Goal: Information Seeking & Learning: Learn about a topic

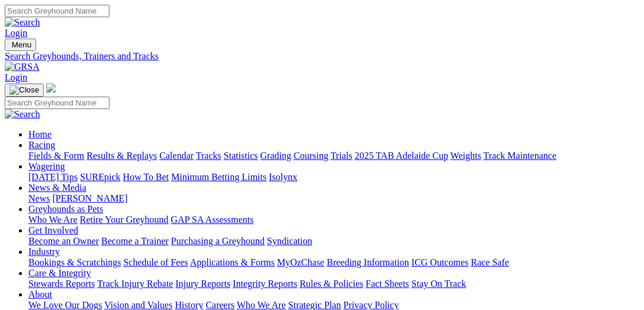
scroll to position [426, 0]
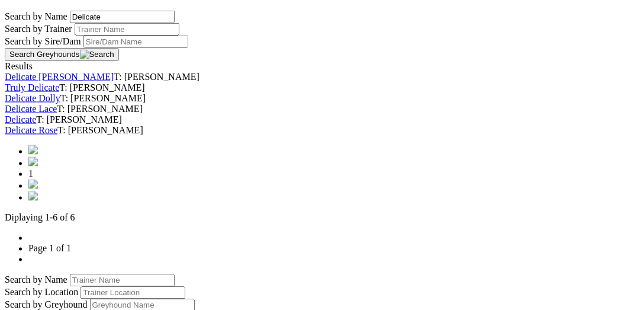
click at [36, 124] on link "Delicate" at bounding box center [20, 119] width 31 height 10
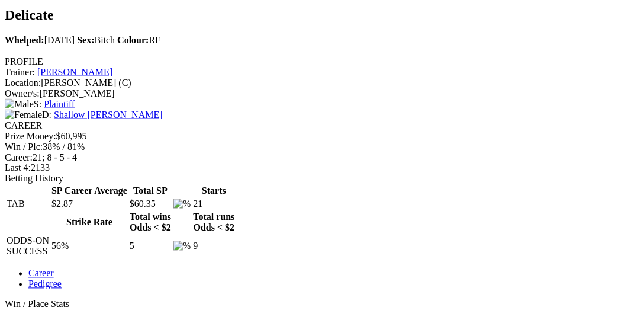
scroll to position [365, 0]
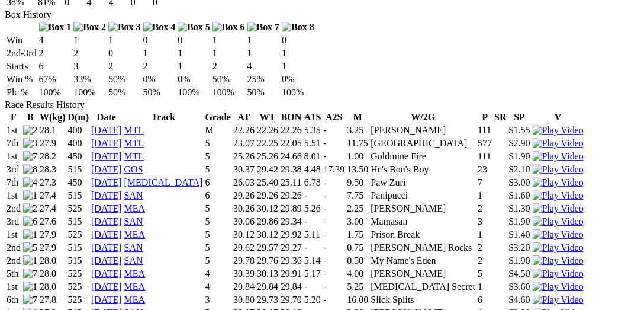
scroll to position [792, 0]
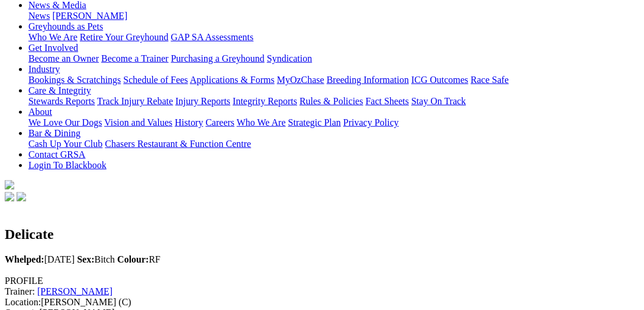
scroll to position [0, 0]
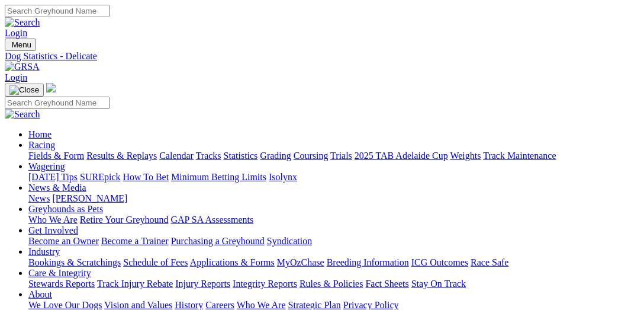
click at [110, 15] on input "Search" at bounding box center [57, 11] width 105 height 12
click at [110, 14] on input "ex" at bounding box center [57, 11] width 105 height 12
type input "explicit"
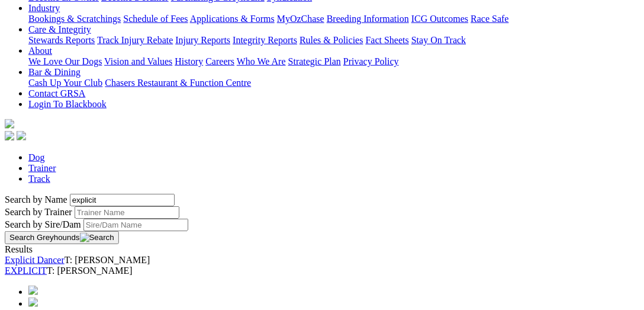
click at [47, 265] on link "EXPLICIT" at bounding box center [26, 270] width 42 height 10
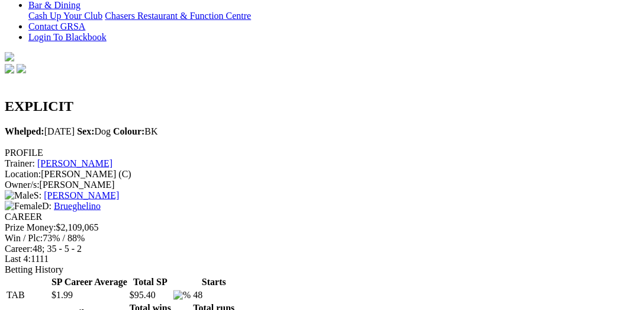
scroll to position [426, 0]
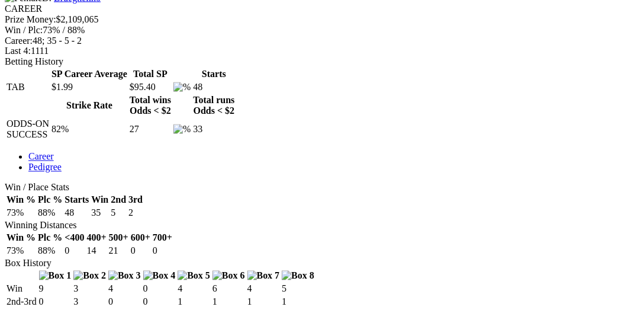
scroll to position [548, 0]
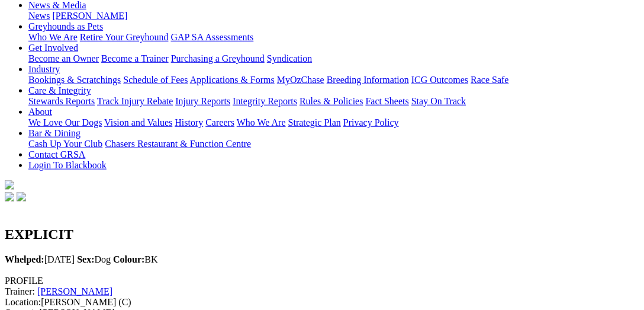
scroll to position [0, 0]
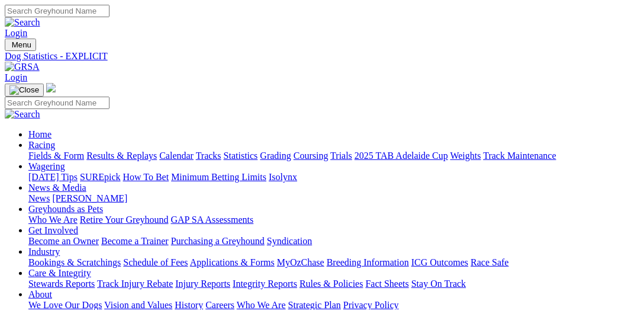
click at [110, 17] on input "Search" at bounding box center [57, 11] width 105 height 12
type input "Where's Nasif"
click at [80, 150] on link "Fields & Form" at bounding box center [56, 155] width 56 height 10
select select "VIC"
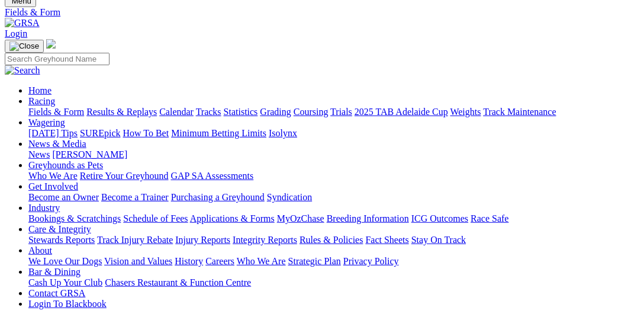
scroll to position [60, 0]
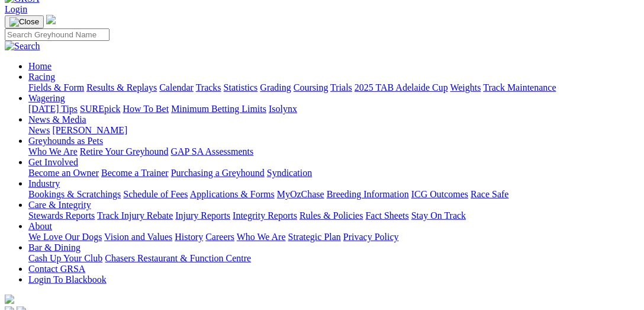
scroll to position [60, 0]
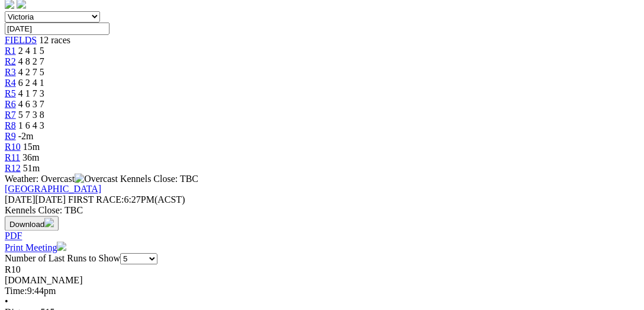
scroll to position [365, 0]
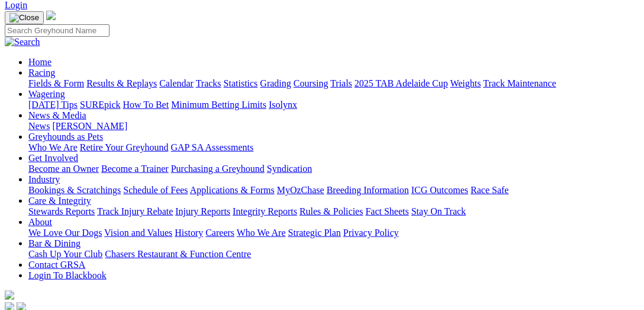
scroll to position [0, 0]
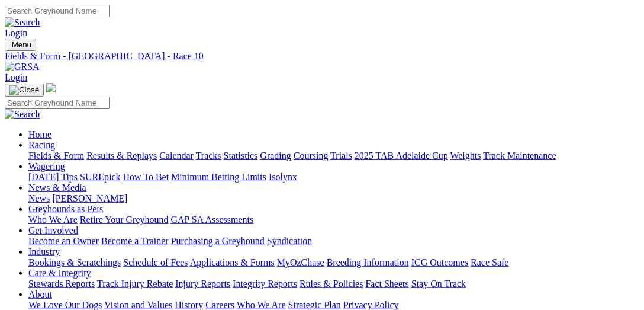
click at [110, 12] on input "Search" at bounding box center [57, 11] width 105 height 12
type input "explicit"
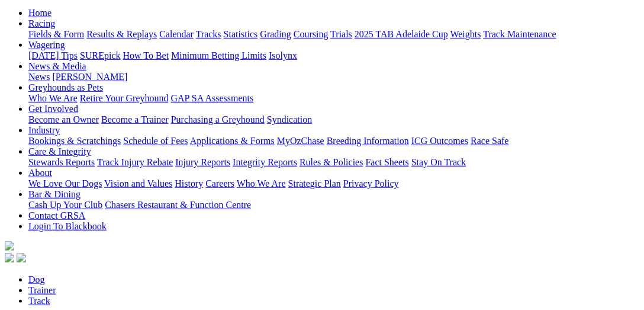
scroll to position [243, 0]
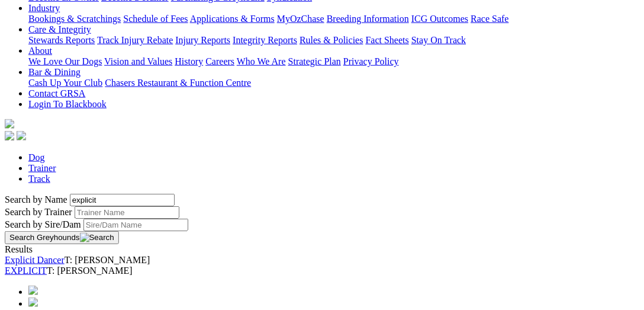
click at [47, 265] on link "EXPLICIT" at bounding box center [26, 270] width 42 height 10
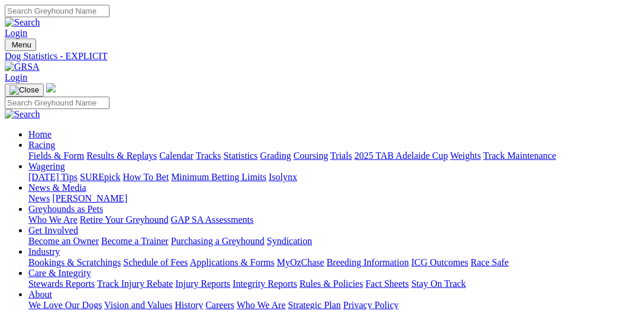
click at [47, 150] on link "Fields & Form" at bounding box center [56, 155] width 56 height 10
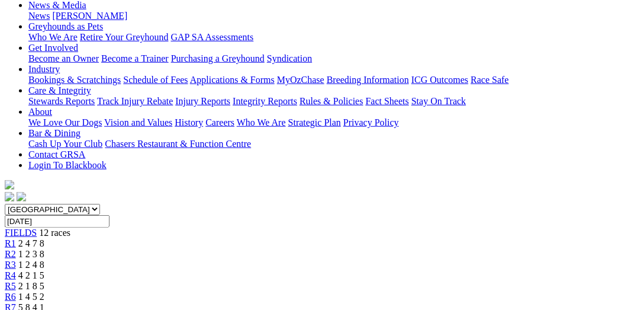
scroll to position [121, 0]
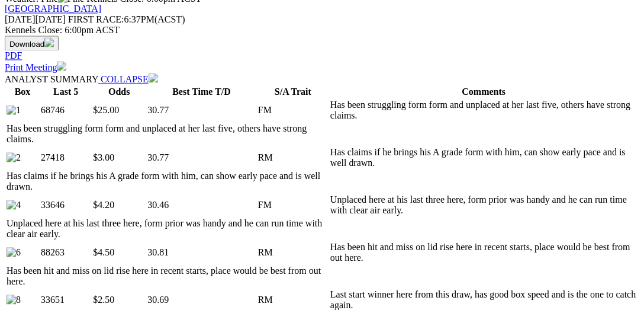
scroll to position [548, 0]
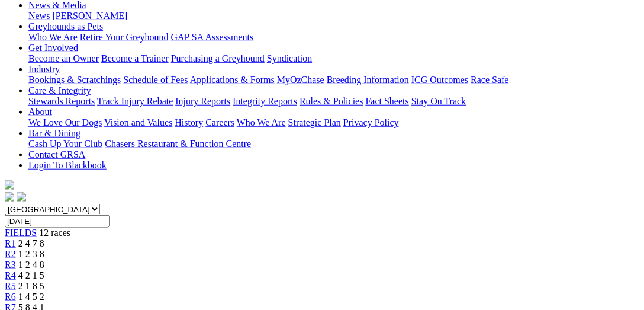
scroll to position [0, 0]
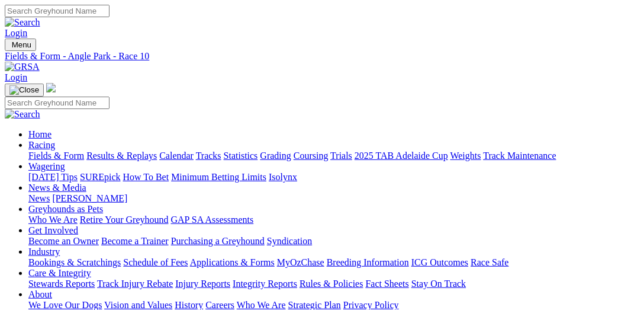
select select "WA"
click at [258, 150] on link "Statistics" at bounding box center [241, 155] width 34 height 10
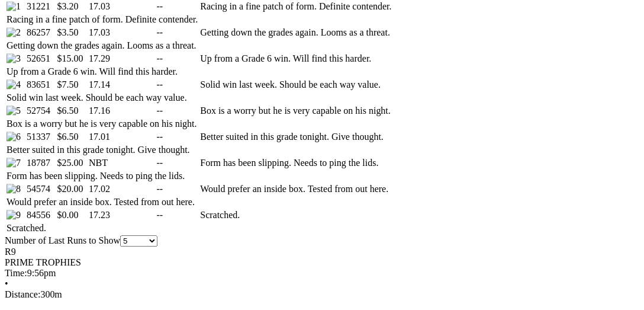
scroll to position [670, 0]
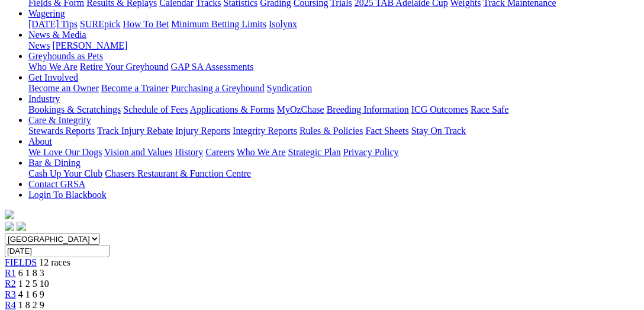
scroll to position [0, 0]
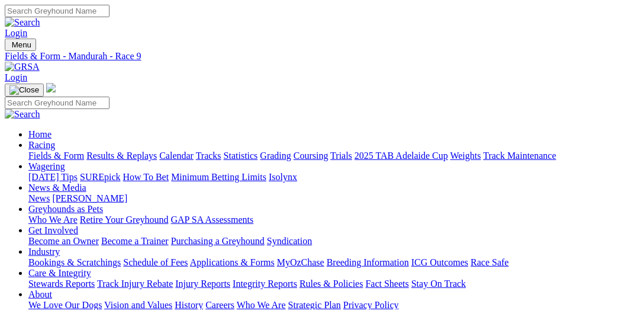
select select "TAS"
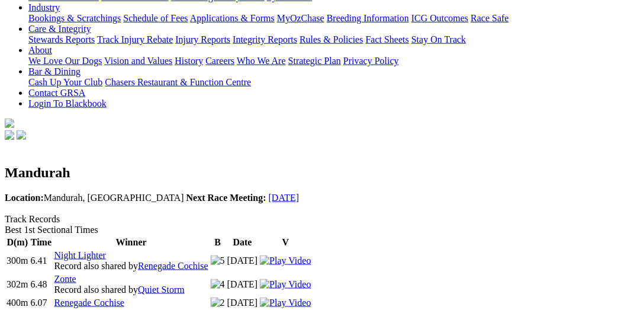
scroll to position [182, 0]
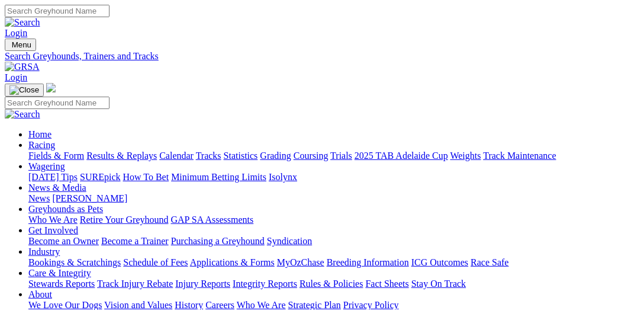
click at [46, 150] on link "Fields & Form" at bounding box center [56, 155] width 56 height 10
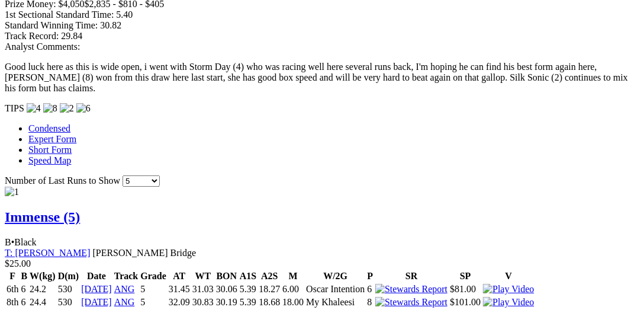
scroll to position [897, 0]
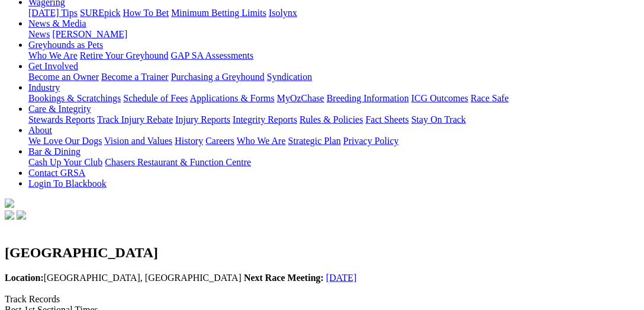
scroll to position [243, 0]
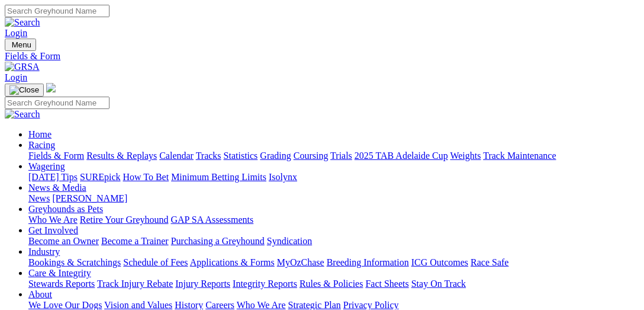
select select "VIC"
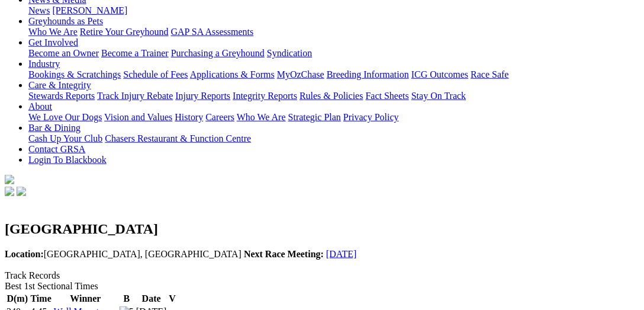
scroll to position [121, 0]
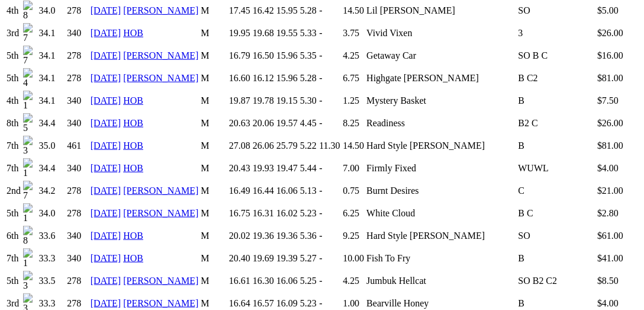
scroll to position [1401, 0]
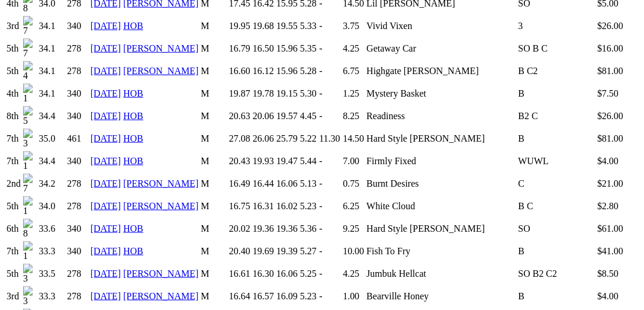
scroll to position [1279, 0]
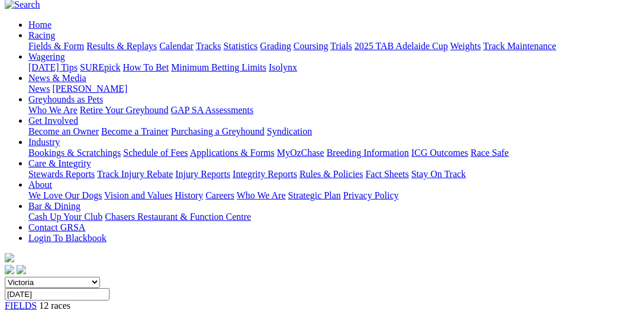
scroll to position [60, 0]
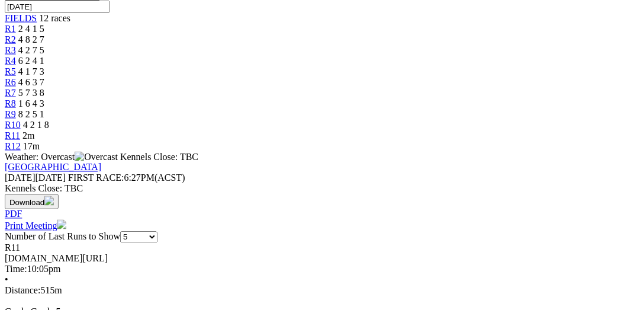
scroll to position [304, 0]
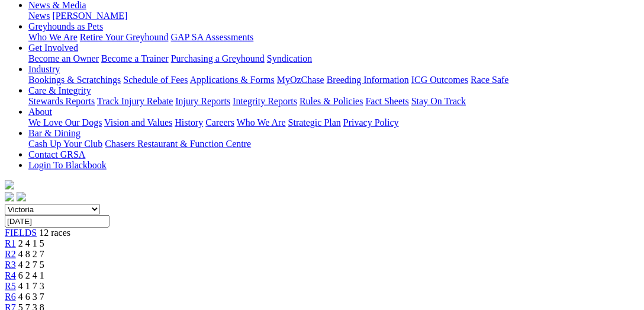
scroll to position [0, 0]
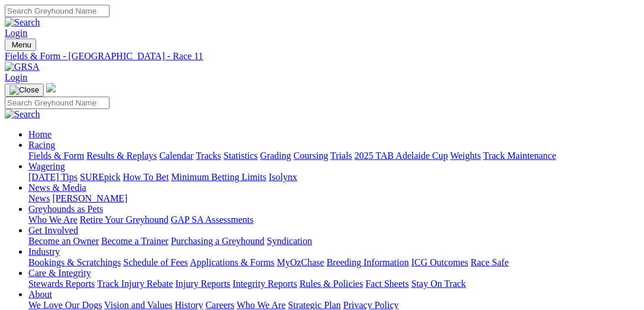
select select "NSW"
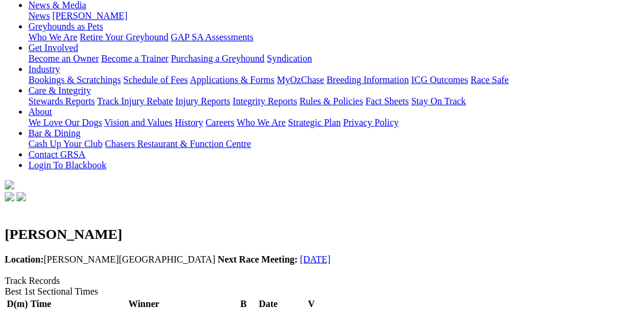
scroll to position [243, 0]
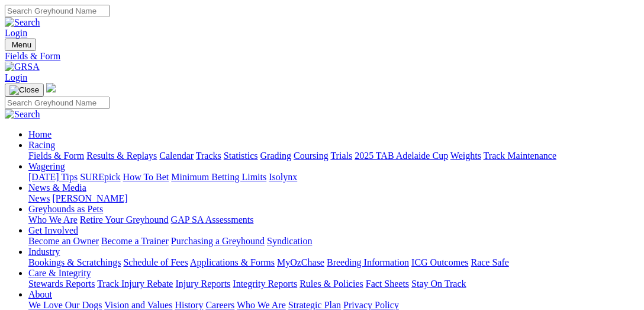
scroll to position [121, 0]
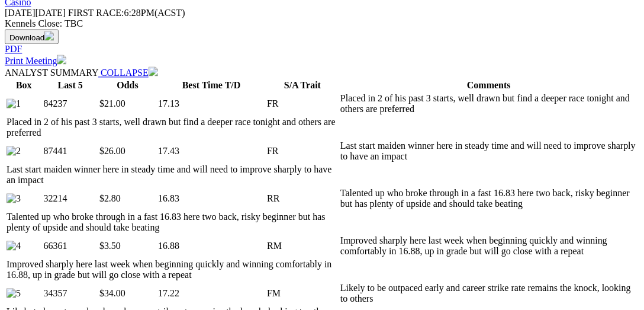
scroll to position [609, 0]
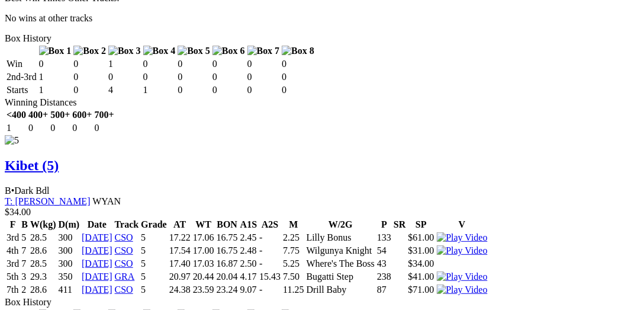
scroll to position [3594, 0]
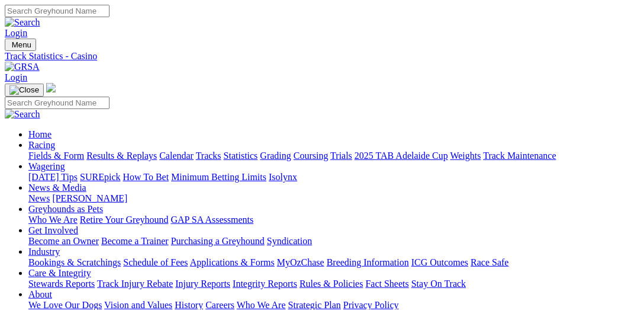
click at [258, 150] on link "Statistics" at bounding box center [241, 155] width 34 height 10
select select "mandurah"
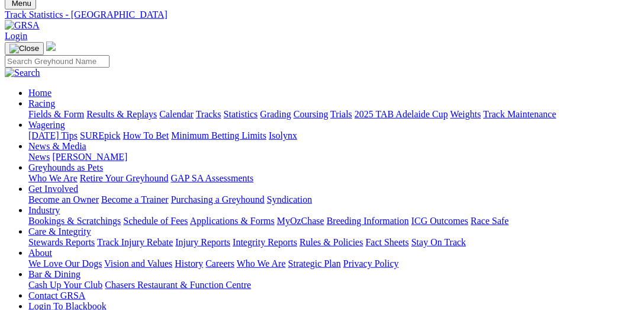
scroll to position [121, 0]
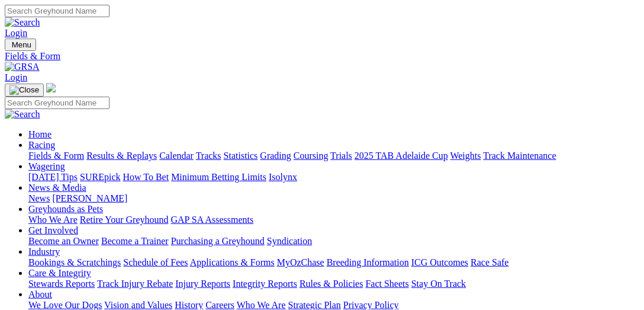
select select "WA"
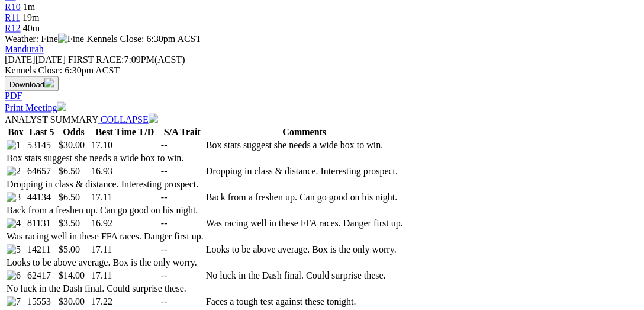
scroll to position [548, 0]
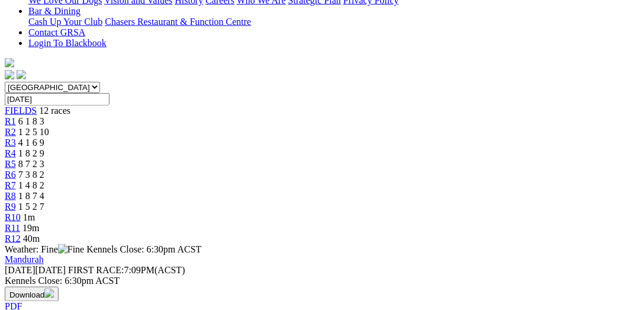
scroll to position [0, 0]
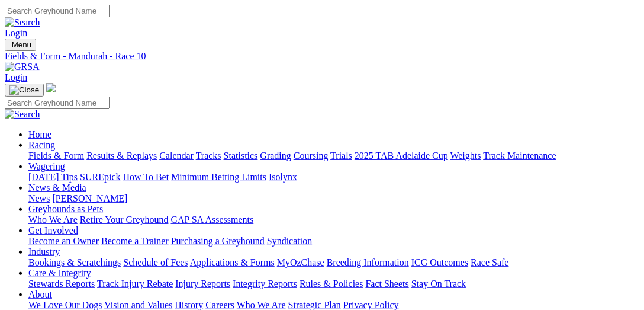
select select "NSW"
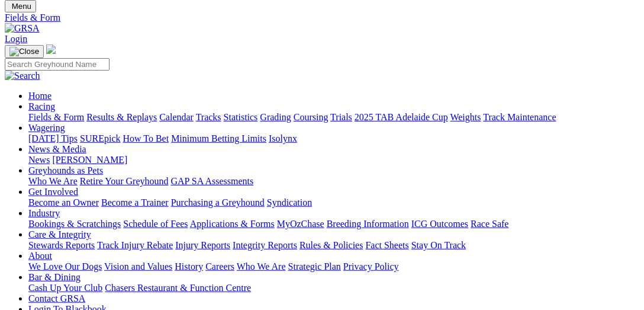
scroll to position [60, 0]
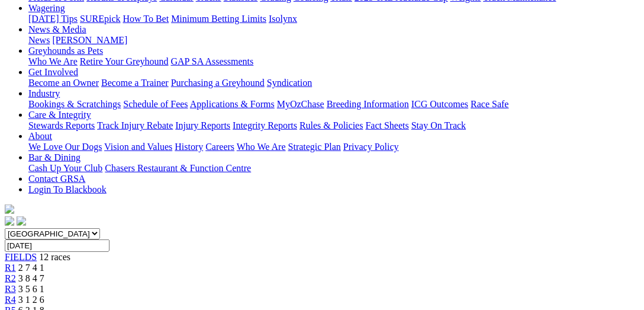
scroll to position [60, 0]
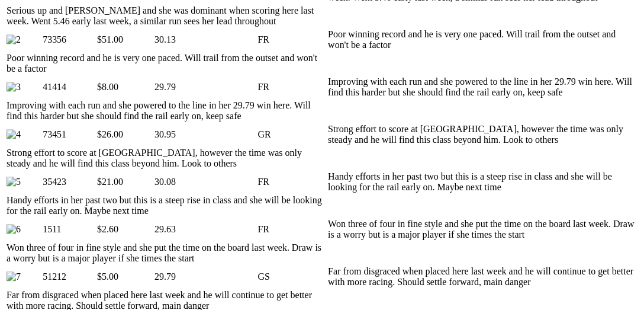
scroll to position [623, 0]
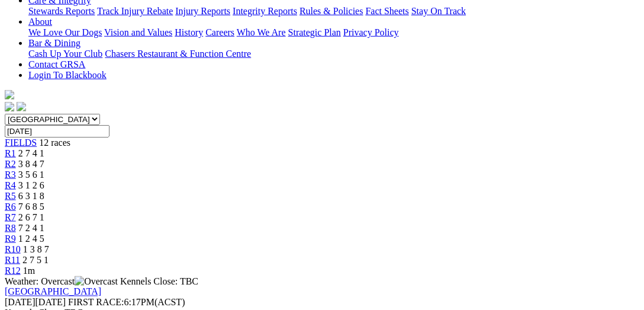
scroll to position [0, 0]
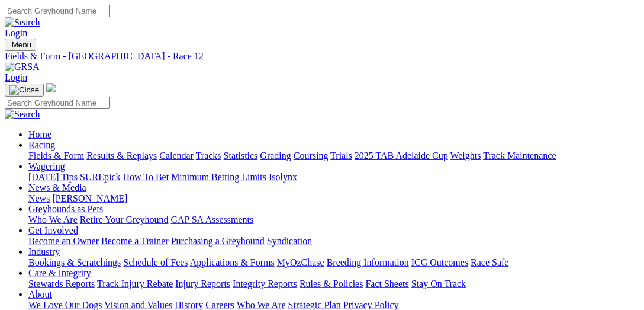
click at [71, 150] on link "Fields & Form" at bounding box center [56, 155] width 56 height 10
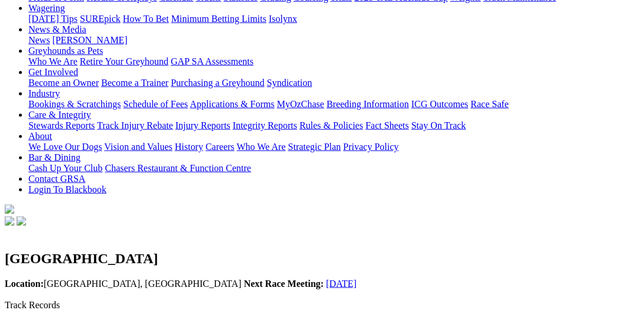
scroll to position [182, 0]
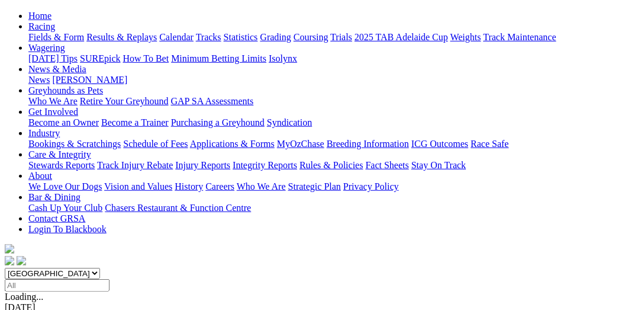
scroll to position [121, 0]
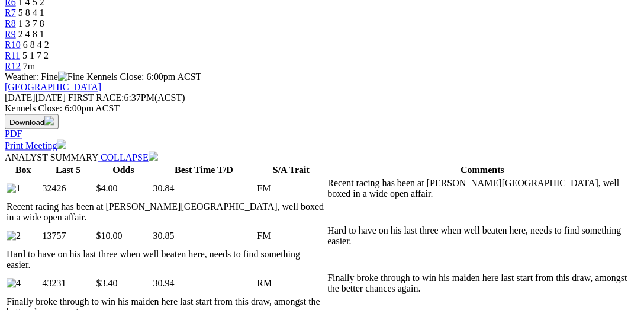
scroll to position [548, 0]
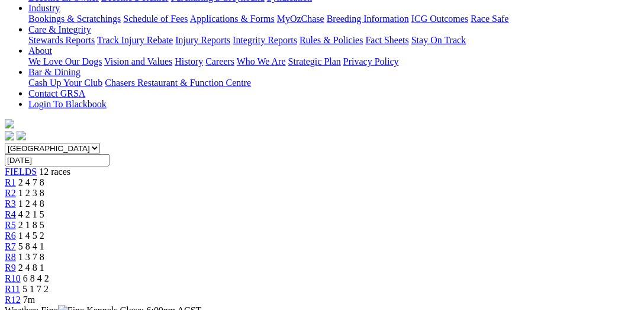
scroll to position [0, 0]
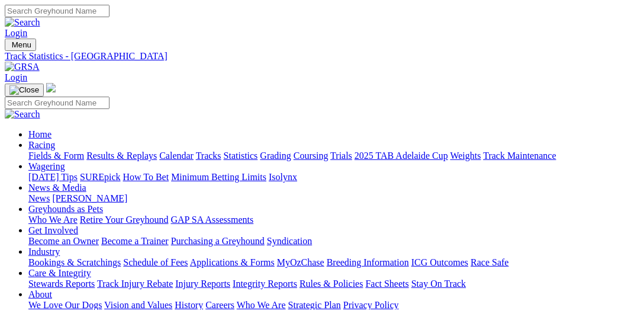
click at [258, 150] on link "Statistics" at bounding box center [241, 155] width 34 height 10
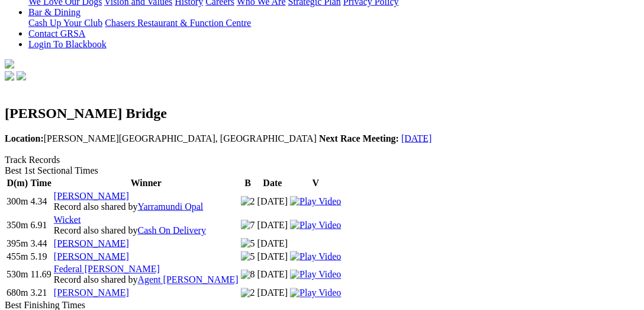
scroll to position [304, 0]
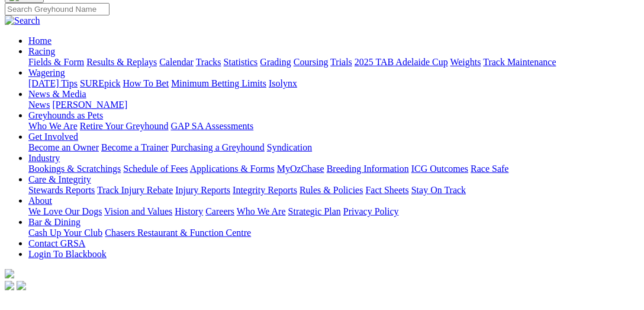
scroll to position [182, 0]
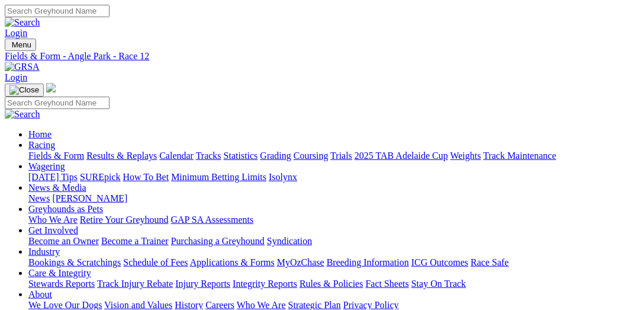
select select "VIC"
select select "mandurah"
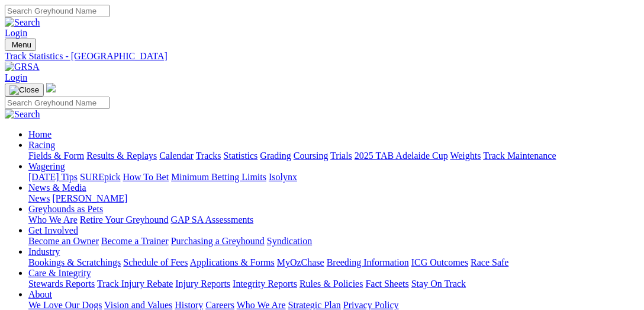
click at [110, 12] on input "Search" at bounding box center [57, 11] width 105 height 12
type input "explicit"
select select "WA"
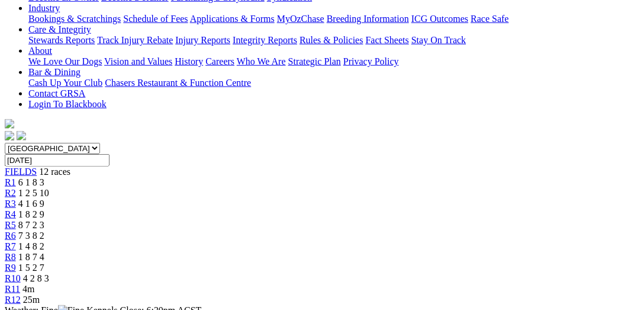
scroll to position [426, 0]
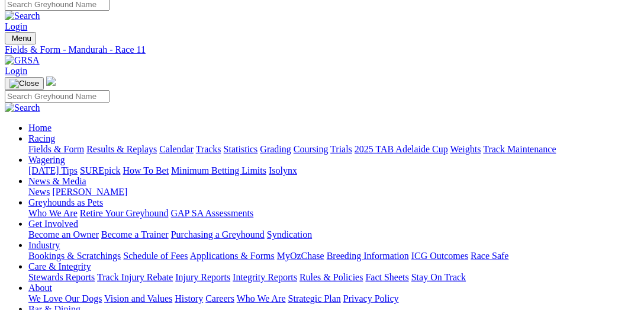
scroll to position [0, 0]
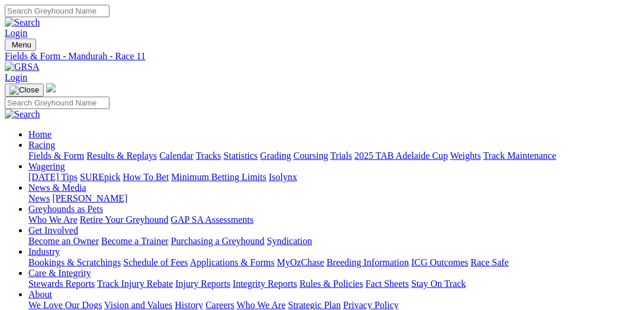
select select "[GEOGRAPHIC_DATA]"
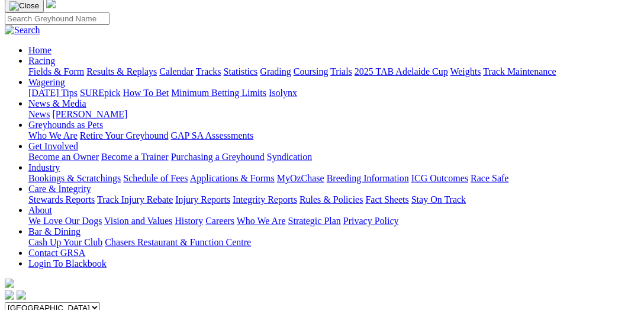
scroll to position [60, 0]
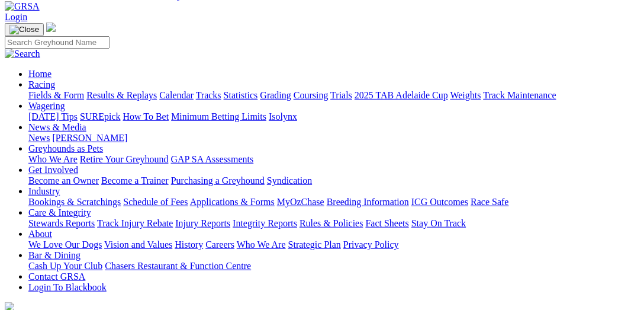
type input "Saturday, 4 Oct 2025"
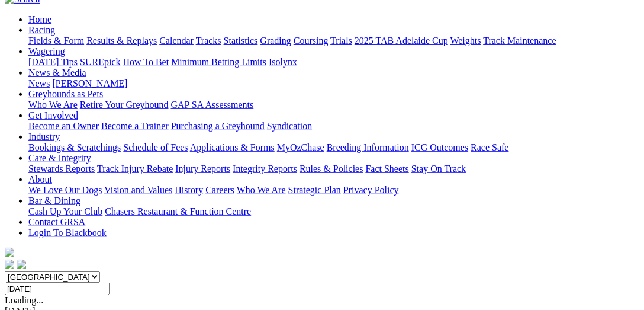
scroll to position [121, 0]
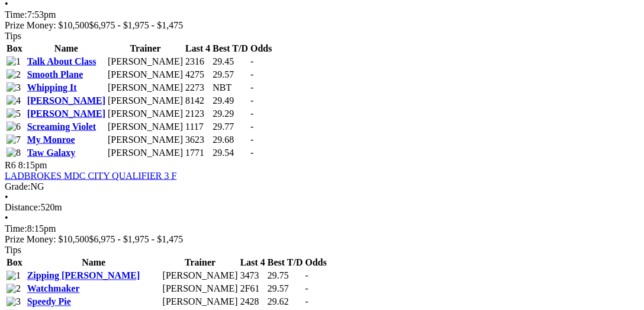
scroll to position [1462, 0]
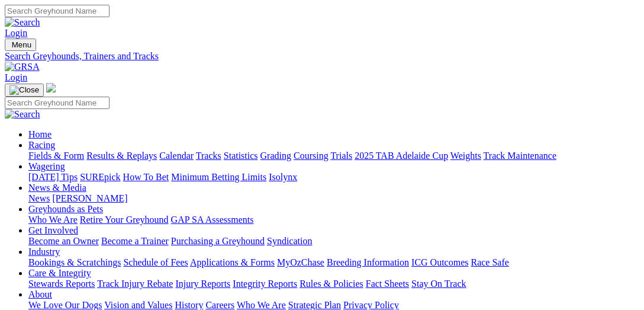
scroll to position [243, 0]
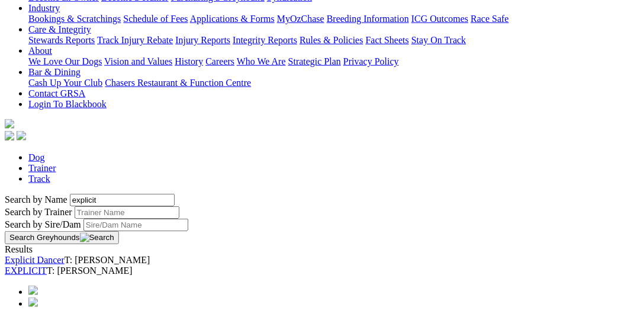
click at [47, 265] on link "EXPLICIT" at bounding box center [26, 270] width 42 height 10
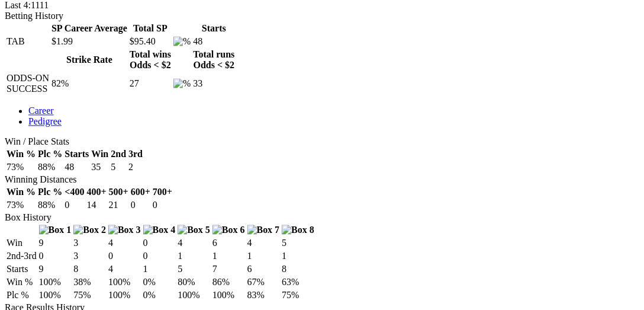
scroll to position [548, 0]
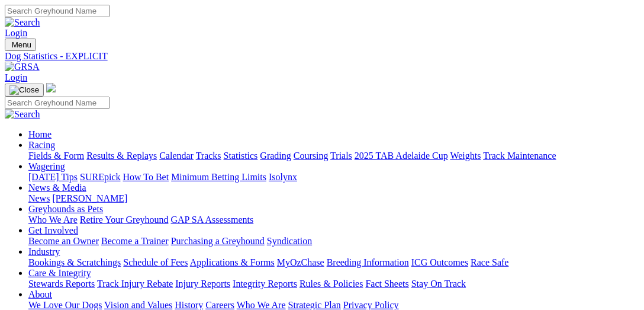
click at [110, 17] on input "Search" at bounding box center [57, 11] width 105 height 12
type input "[PERSON_NAME] zoo"
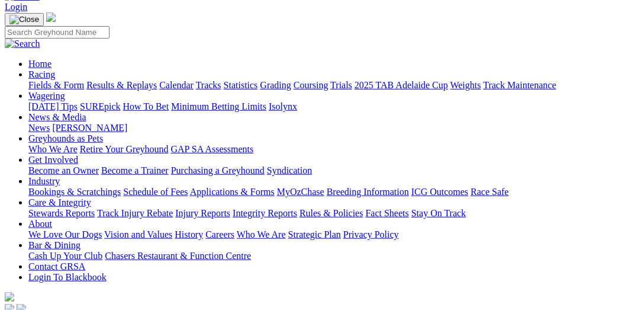
scroll to position [182, 0]
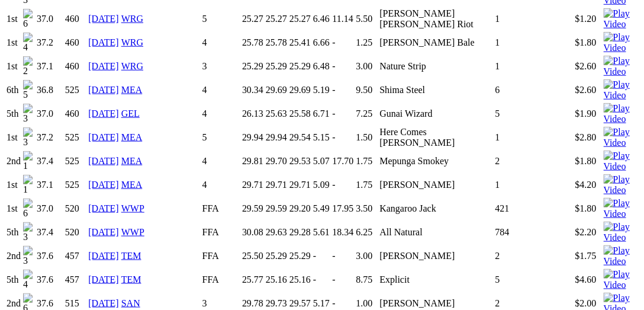
scroll to position [1379, 0]
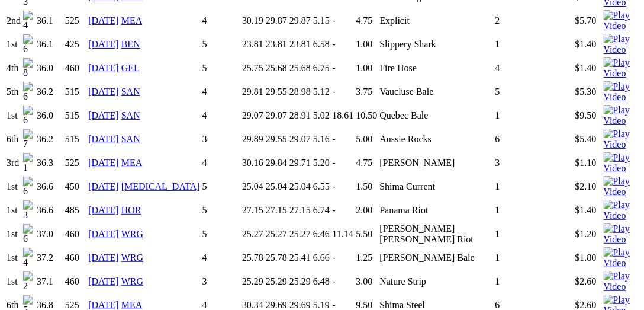
scroll to position [1135, 0]
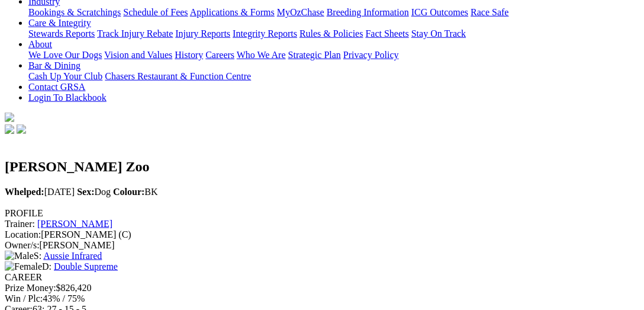
scroll to position [221, 0]
